Goal: Information Seeking & Learning: Check status

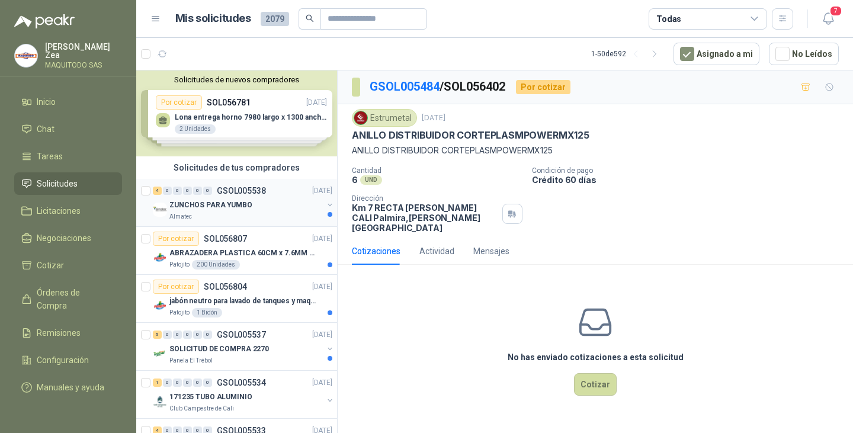
click at [263, 209] on div "ZUNCHOS PARA YUMBO" at bounding box center [245, 205] width 153 height 14
click at [269, 210] on div "ZUNCHOS PARA YUMBO" at bounding box center [245, 205] width 153 height 14
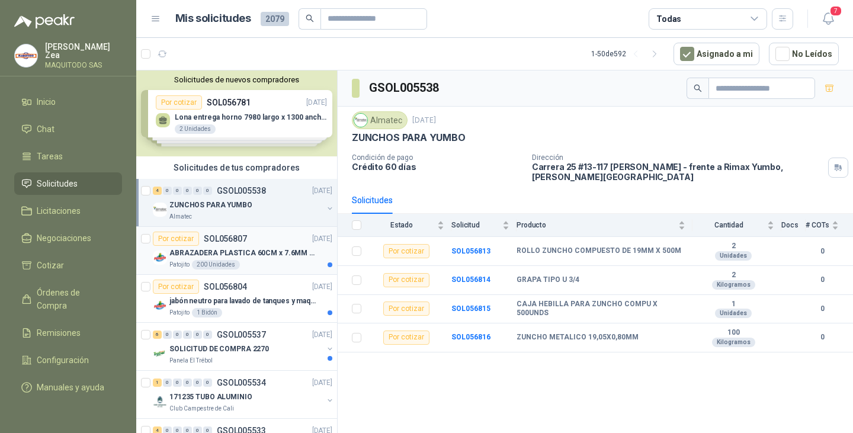
click at [245, 252] on p "ABRAZADERA PLASTICA 60CM x 7.6MM ANCHA" at bounding box center [242, 252] width 147 height 11
click at [255, 242] on div "Por cotizar SOL056807 [DATE]" at bounding box center [242, 239] width 179 height 14
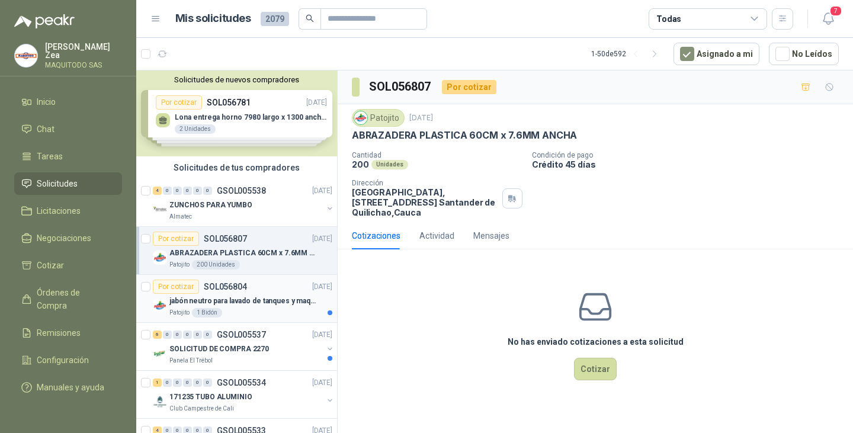
click at [245, 308] on div "Patojito 1 Bidón" at bounding box center [250, 312] width 163 height 9
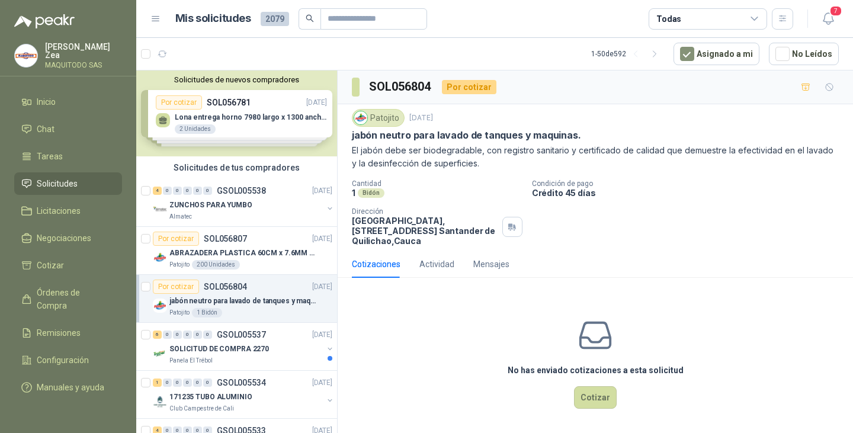
scroll to position [2, 0]
click at [270, 352] on div "SOLICITUD DE COMPRA 2270" at bounding box center [245, 349] width 153 height 14
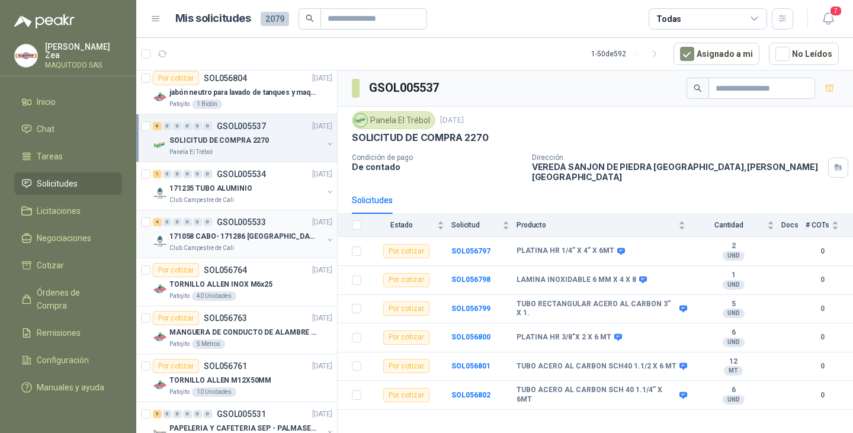
scroll to position [178, 0]
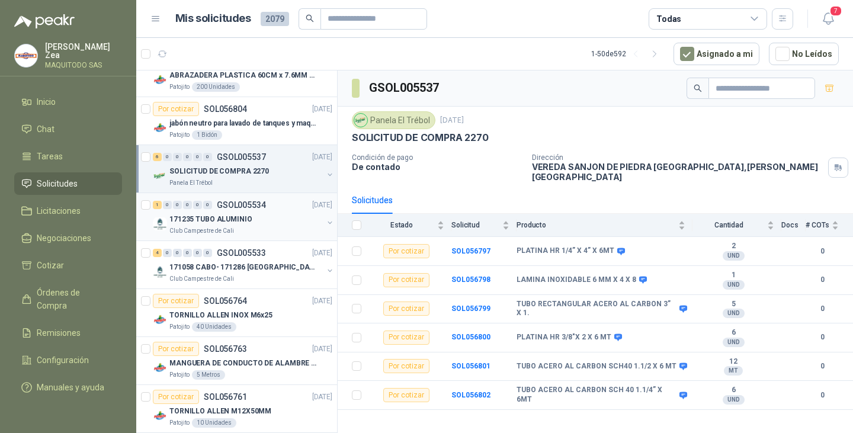
click at [252, 233] on div "Club Campestre de Cali" at bounding box center [245, 230] width 153 height 9
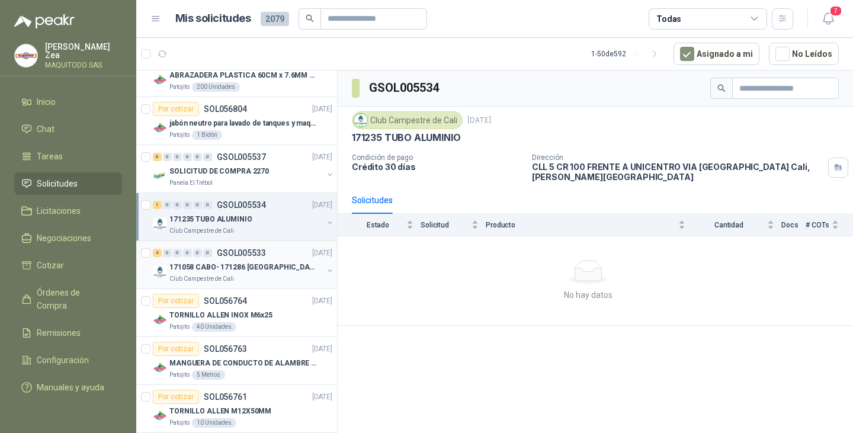
click at [253, 256] on p "GSOL005533" at bounding box center [241, 253] width 49 height 8
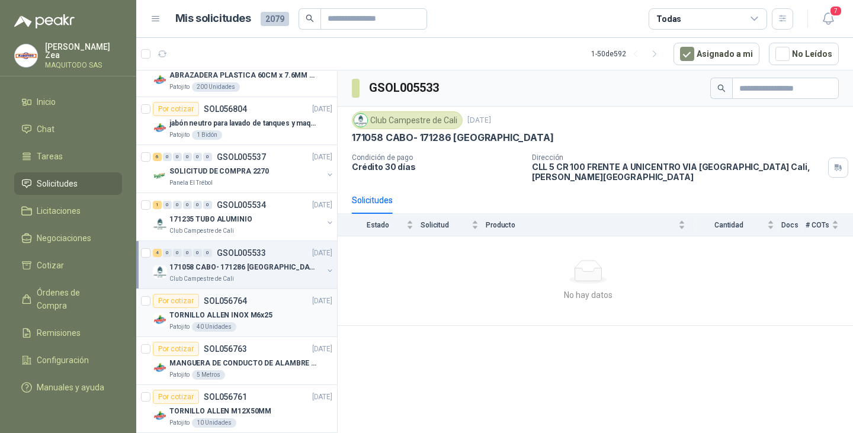
click at [256, 310] on p "TORNILLO ALLEN INOX M6x25" at bounding box center [220, 315] width 103 height 11
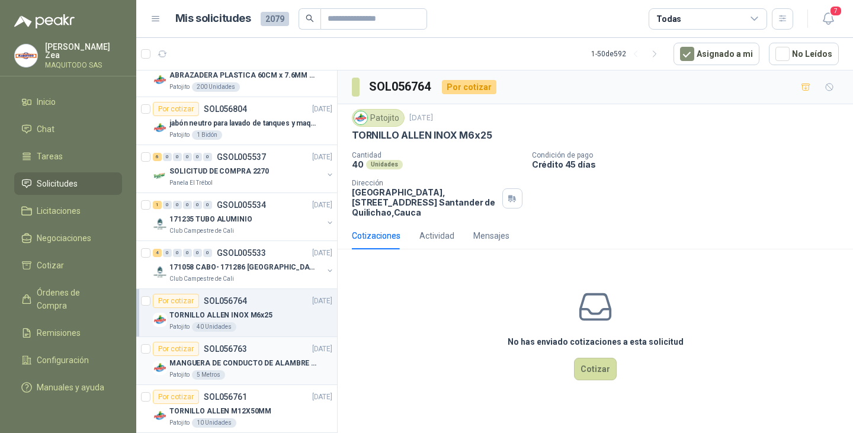
click at [268, 355] on div "Por cotizar SOL056763 [DATE]" at bounding box center [242, 349] width 179 height 14
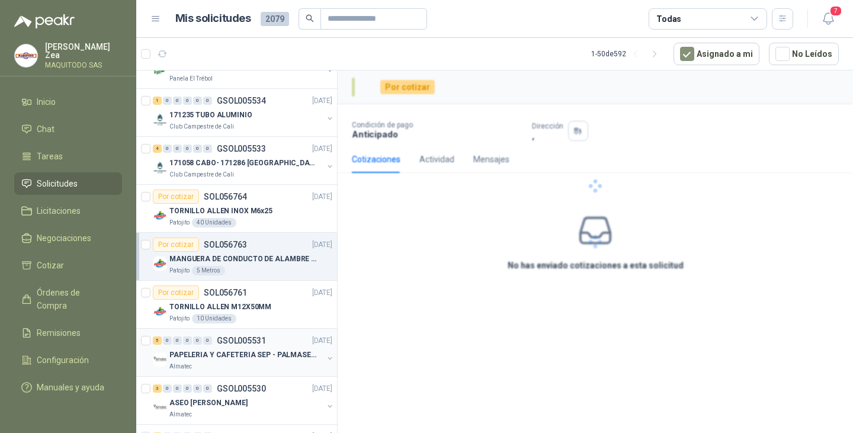
scroll to position [296, 0]
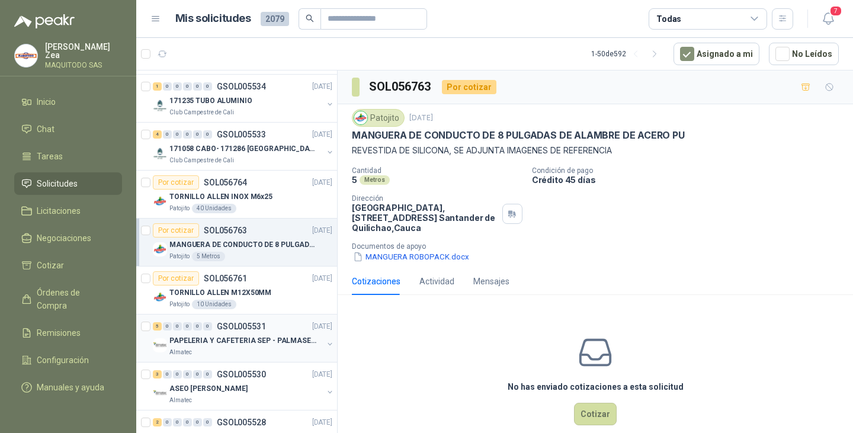
click at [263, 346] on div "PAPELERIA Y CAFETERIA SEP - PALMASECA" at bounding box center [245, 340] width 153 height 14
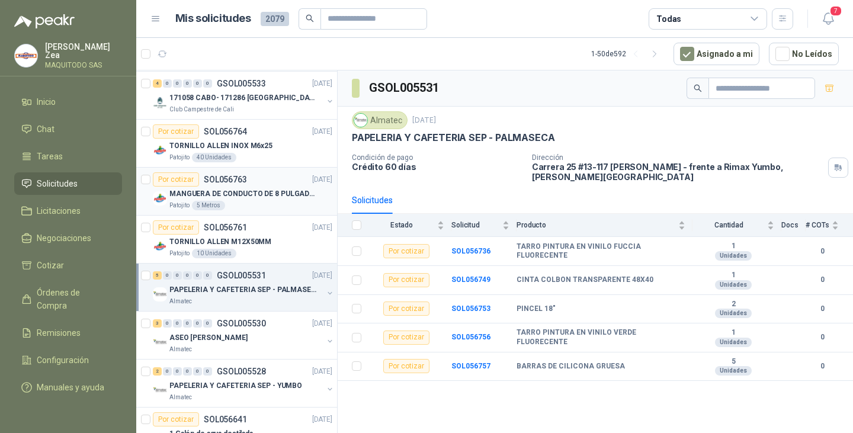
scroll to position [414, 0]
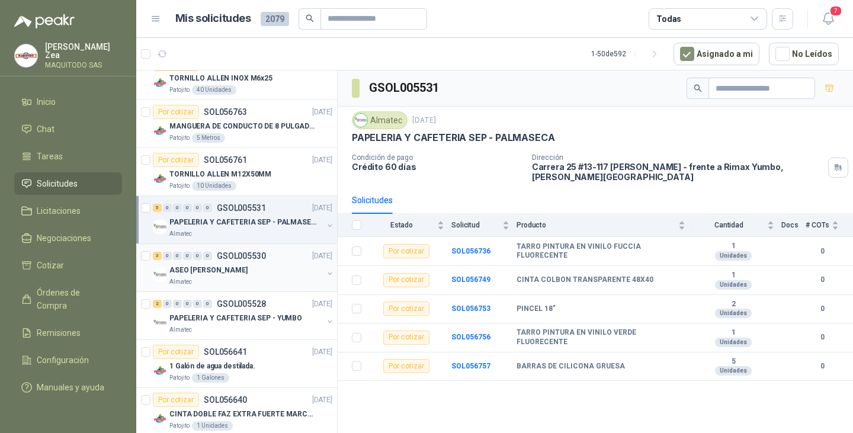
click at [229, 276] on div "ASEO [PERSON_NAME]" at bounding box center [245, 270] width 153 height 14
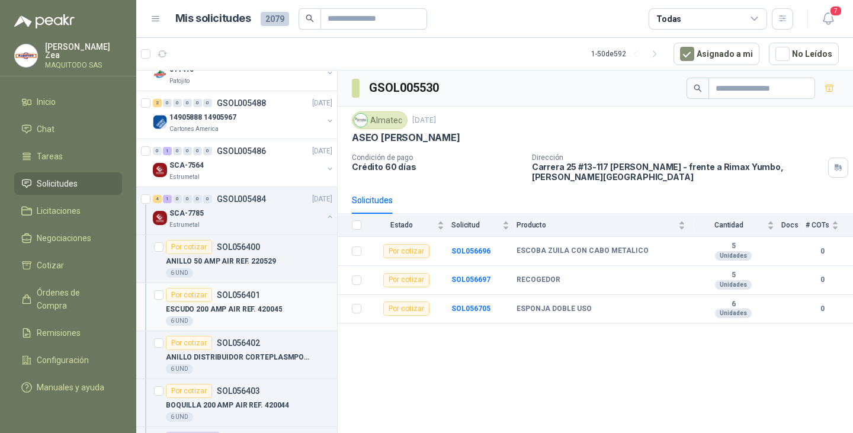
scroll to position [1125, 0]
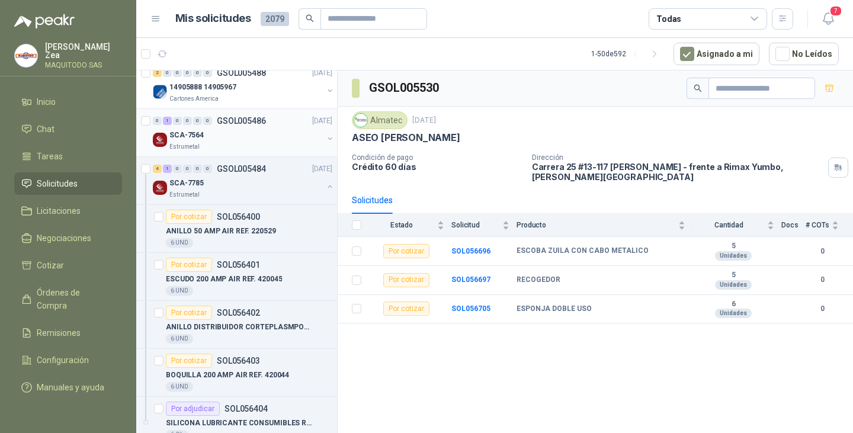
click at [241, 139] on div "SCA-7564" at bounding box center [245, 135] width 153 height 14
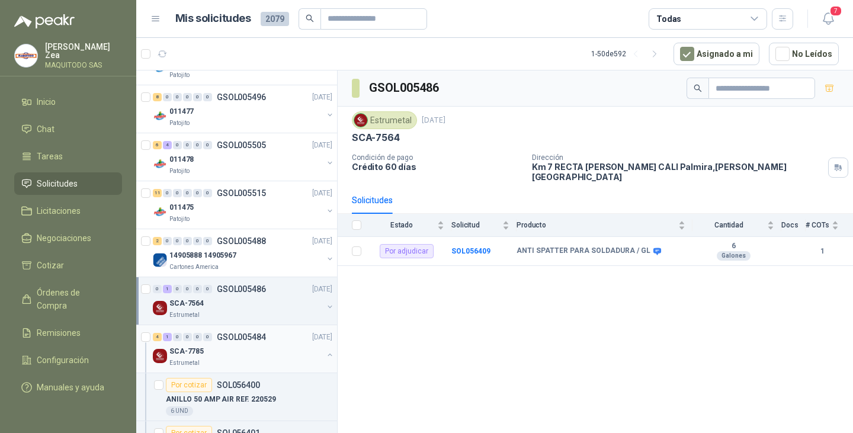
scroll to position [888, 0]
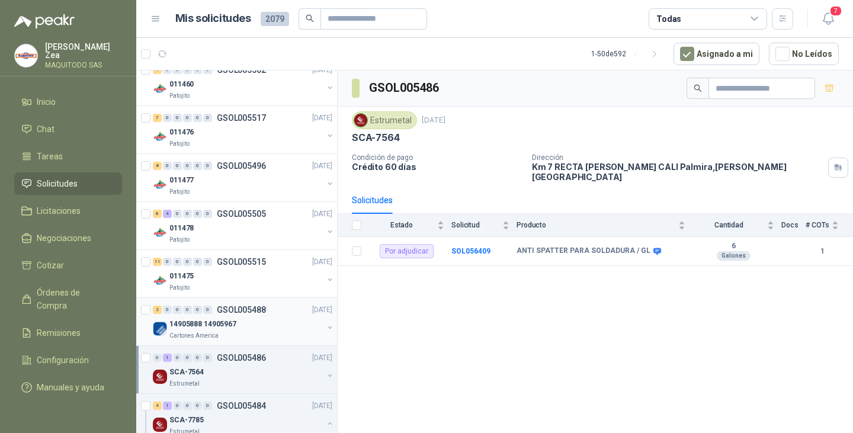
click at [255, 324] on div "14905888 14905967" at bounding box center [245, 324] width 153 height 14
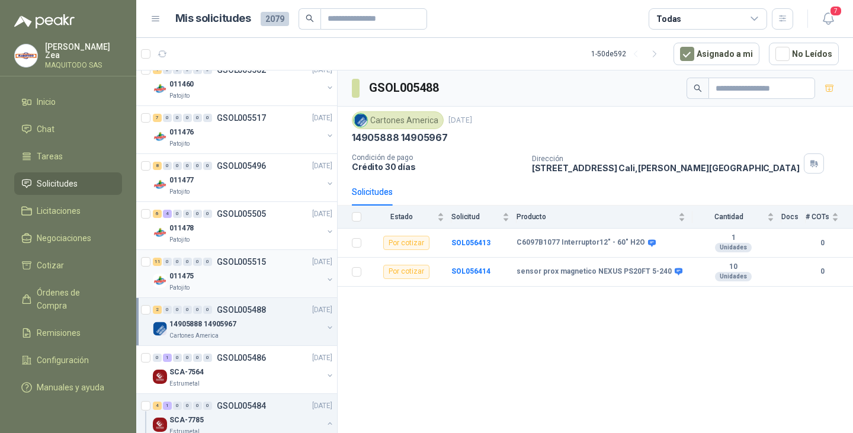
click at [284, 279] on div "011475" at bounding box center [245, 276] width 153 height 14
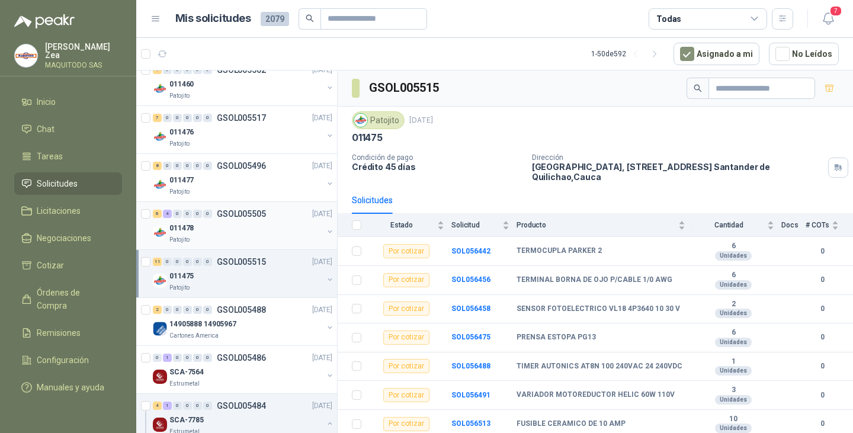
click at [268, 234] on div "011478" at bounding box center [245, 228] width 153 height 14
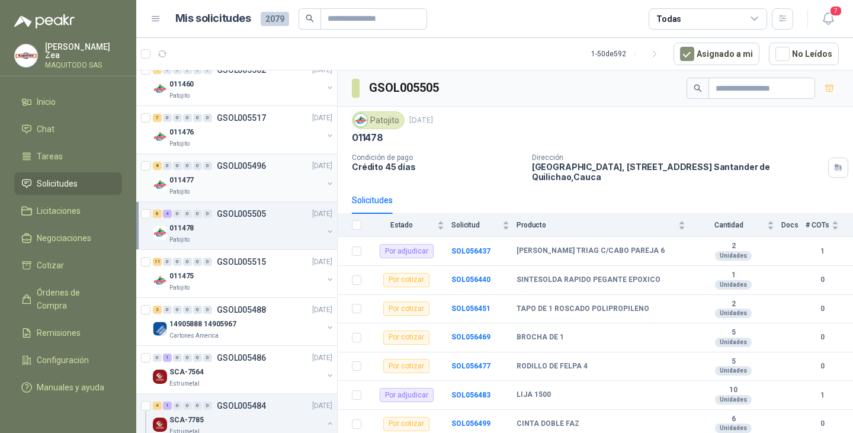
click at [255, 190] on div "Patojito" at bounding box center [245, 191] width 153 height 9
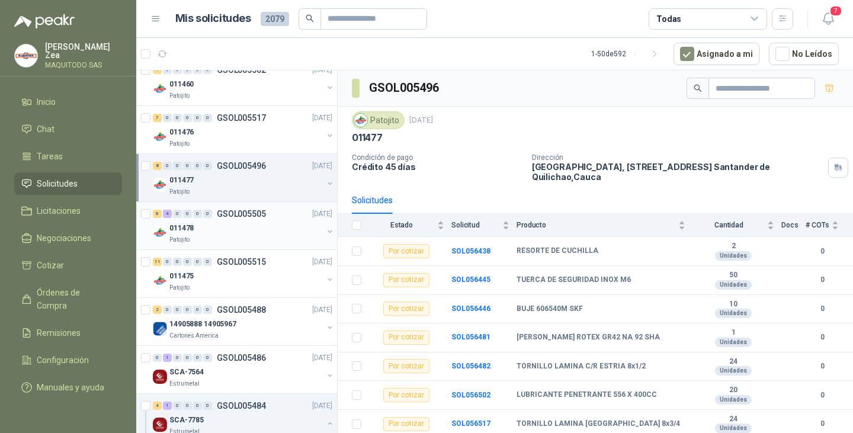
click at [255, 228] on div "011478" at bounding box center [245, 228] width 153 height 14
